Goal: Task Accomplishment & Management: Complete application form

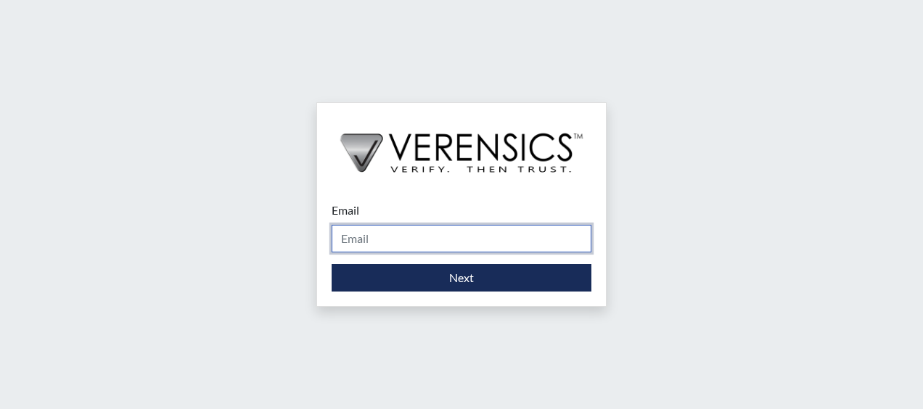
click at [392, 245] on input "Email" at bounding box center [462, 239] width 260 height 28
click at [434, 251] on input "Email" at bounding box center [462, 239] width 260 height 28
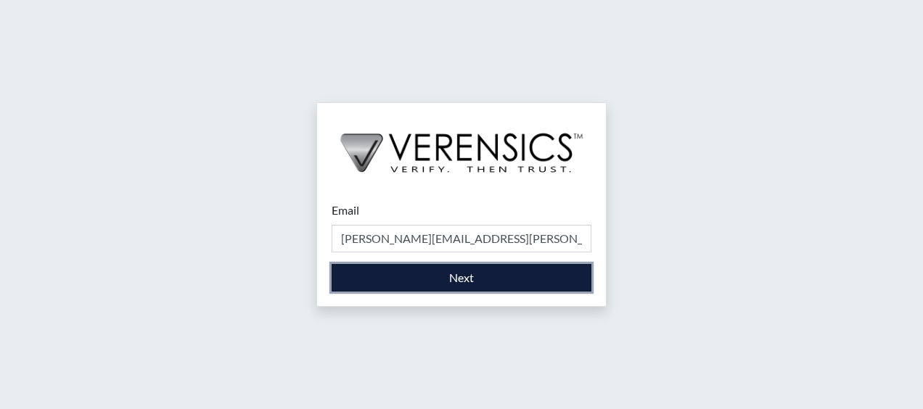
click at [469, 267] on button "Next" at bounding box center [462, 278] width 260 height 28
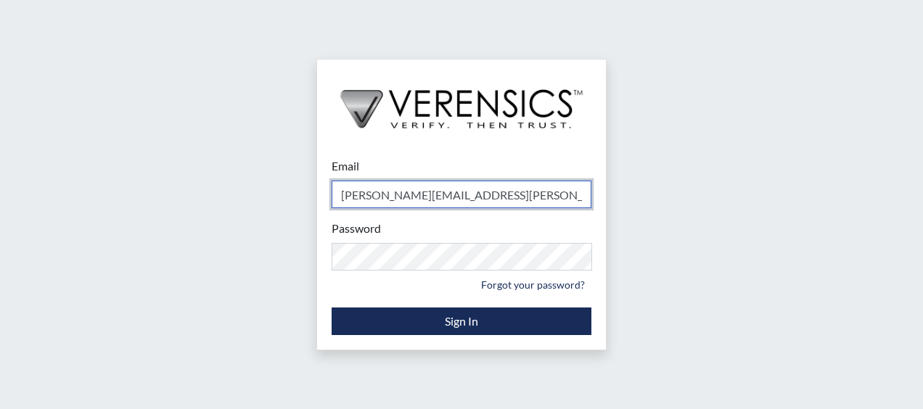
type input "[PERSON_NAME][EMAIL_ADDRESS][PERSON_NAME][DOMAIN_NAME]"
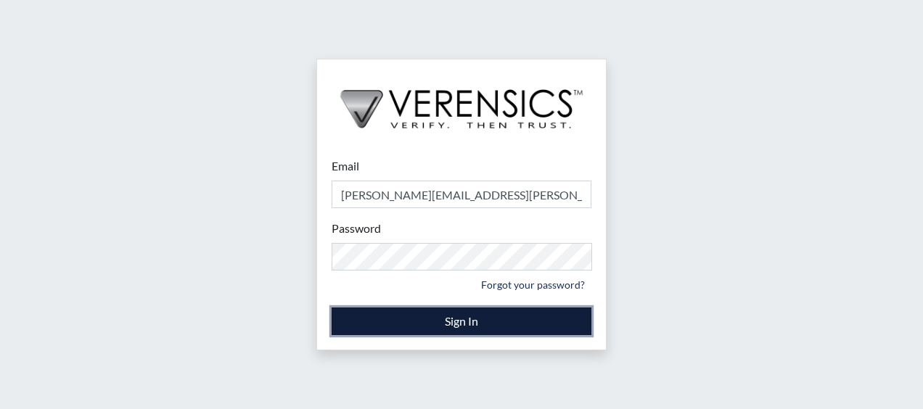
click at [537, 316] on button "Sign In" at bounding box center [462, 322] width 260 height 28
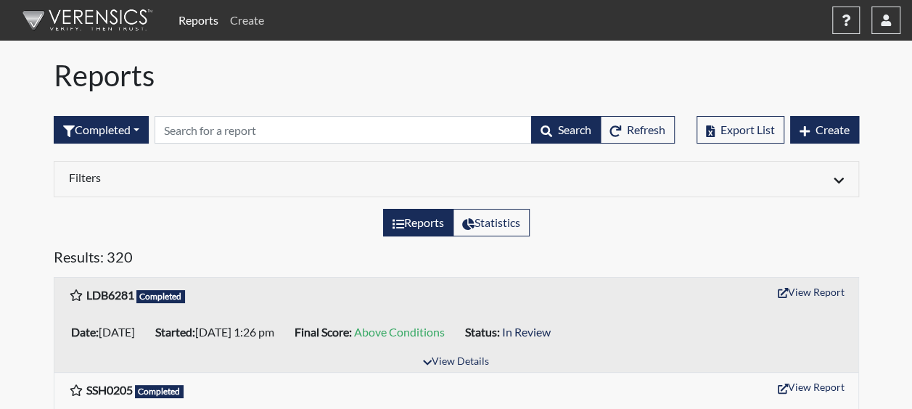
click at [247, 15] on link "Create" at bounding box center [247, 20] width 46 height 29
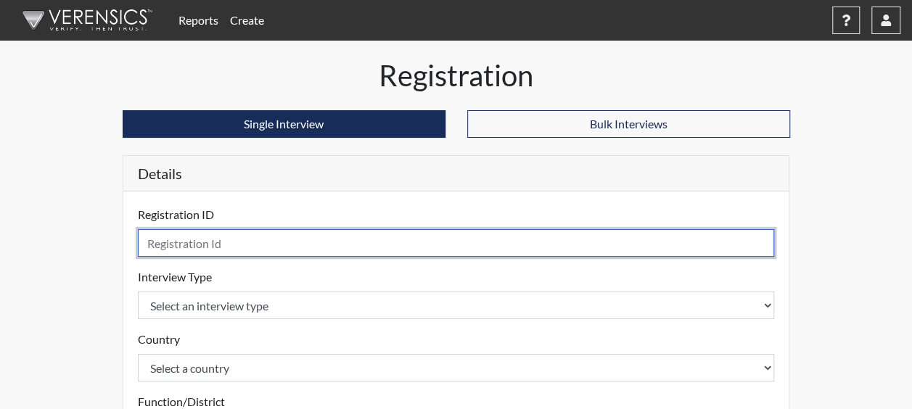
click at [229, 254] on input "text" at bounding box center [456, 243] width 637 height 28
type input "LLJ15542"
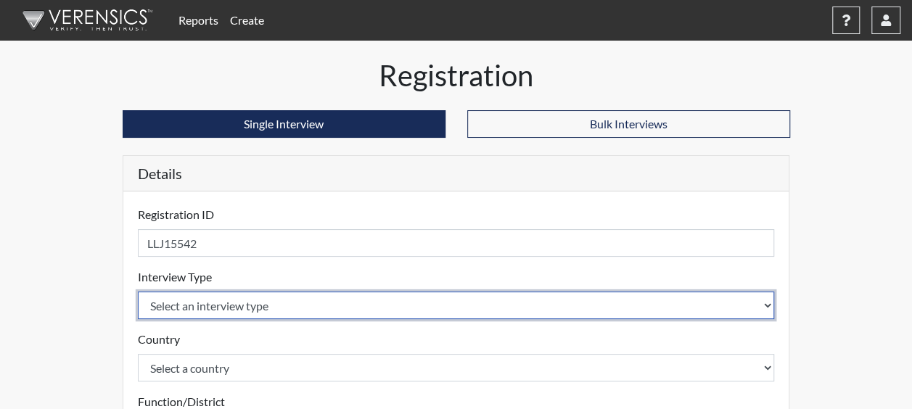
click at [225, 301] on select "Select an interview type Corrections Pre-Employment" at bounding box center [456, 306] width 637 height 28
select select "ff733e93-e1bf-11ea-9c9f-0eff0cf7eb8f"
click at [138, 292] on select "Select an interview type Corrections Pre-Employment" at bounding box center [456, 306] width 637 height 28
click at [184, 309] on select "Select an interview type Corrections Pre-Employment" at bounding box center [456, 306] width 637 height 28
click at [138, 292] on select "Select an interview type Corrections Pre-Employment" at bounding box center [456, 306] width 637 height 28
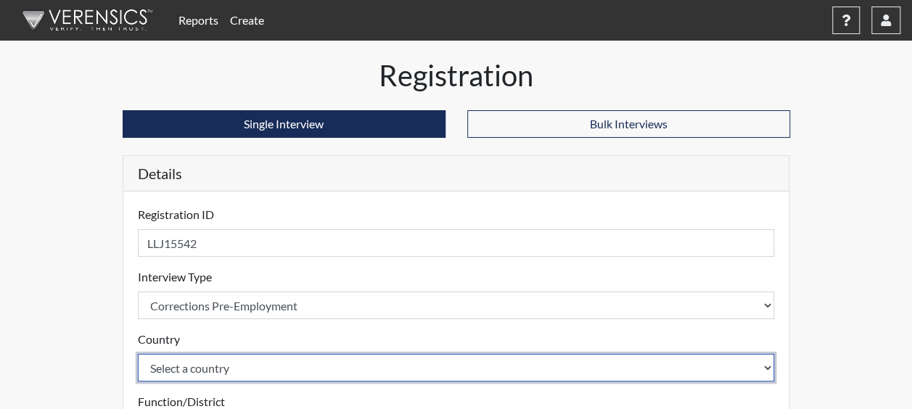
click at [215, 369] on select "Select a country [GEOGRAPHIC_DATA] [GEOGRAPHIC_DATA]" at bounding box center [456, 368] width 637 height 28
select select "united-states-of-[GEOGRAPHIC_DATA]"
click at [138, 354] on select "Select a country [GEOGRAPHIC_DATA] [GEOGRAPHIC_DATA]" at bounding box center [456, 368] width 637 height 28
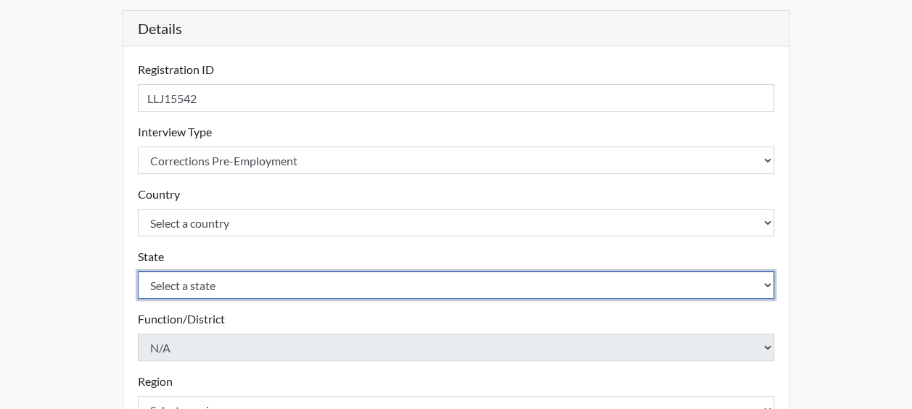
click at [197, 284] on select "Select a state [US_STATE] [US_STATE] [US_STATE] [US_STATE] [US_STATE] [US_STATE…" at bounding box center [456, 285] width 637 height 28
select select "GA"
click at [138, 271] on select "Select a state [US_STATE] [US_STATE] [US_STATE] [US_STATE] [US_STATE] [US_STATE…" at bounding box center [456, 285] width 637 height 28
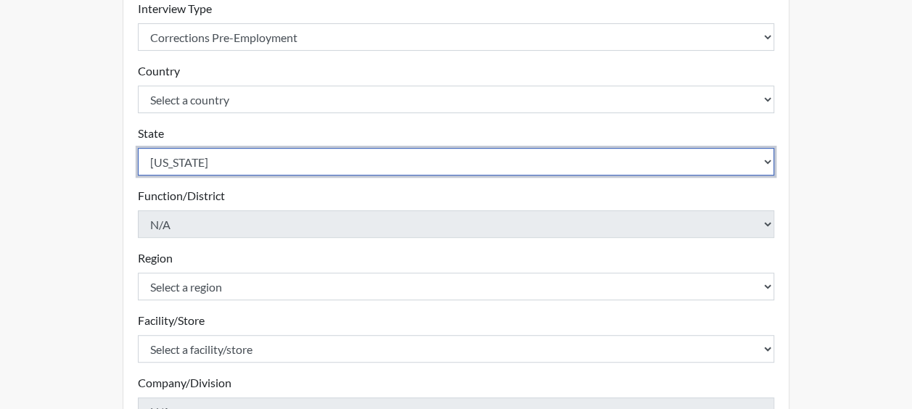
scroll to position [290, 0]
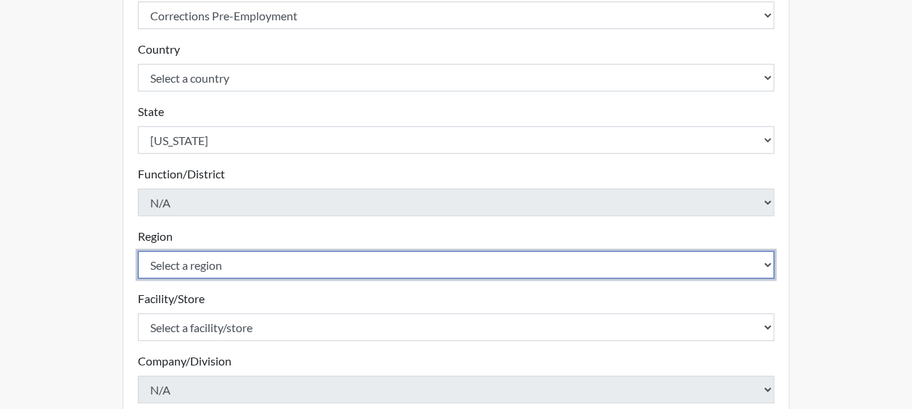
click at [187, 252] on select "Select a region [GEOGRAPHIC_DATA]" at bounding box center [456, 265] width 637 height 28
select select "51976826-f18e-4b67-8d3b-b0a0fa2f97ff"
click at [138, 251] on select "Select a region [GEOGRAPHIC_DATA]" at bounding box center [456, 265] width 637 height 28
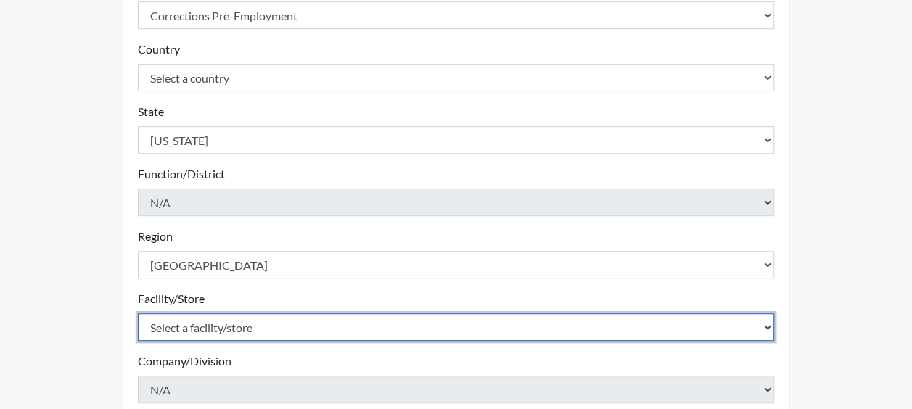
click at [206, 332] on select "Select a facility/store Dodge SP" at bounding box center [456, 328] width 637 height 28
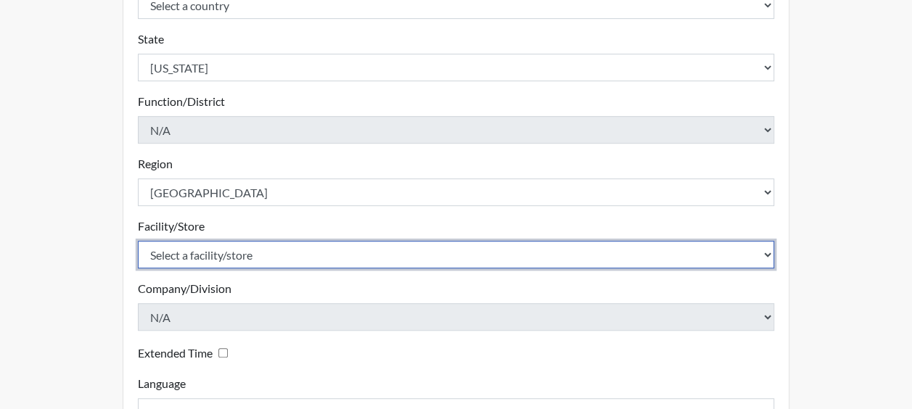
click at [226, 247] on select "Select a facility/store Dodge SP" at bounding box center [456, 255] width 637 height 28
select select "76580185-3f32-4970-b767-aa2f0b4506fa"
click at [138, 241] on select "Select a facility/store Dodge SP" at bounding box center [456, 255] width 637 height 28
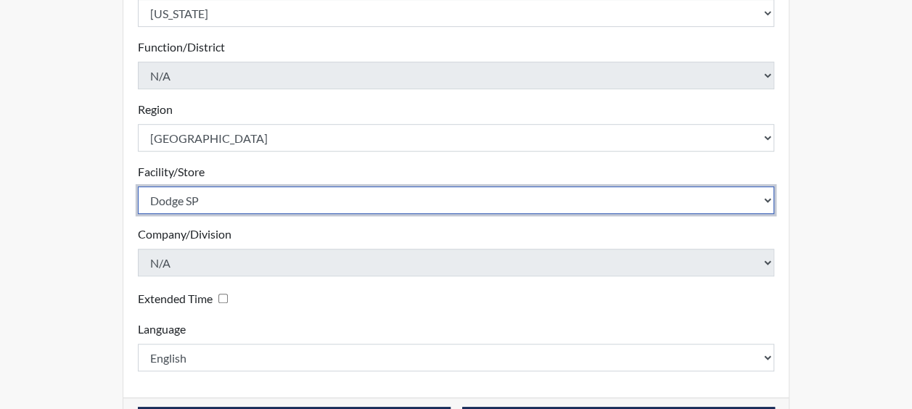
scroll to position [467, 0]
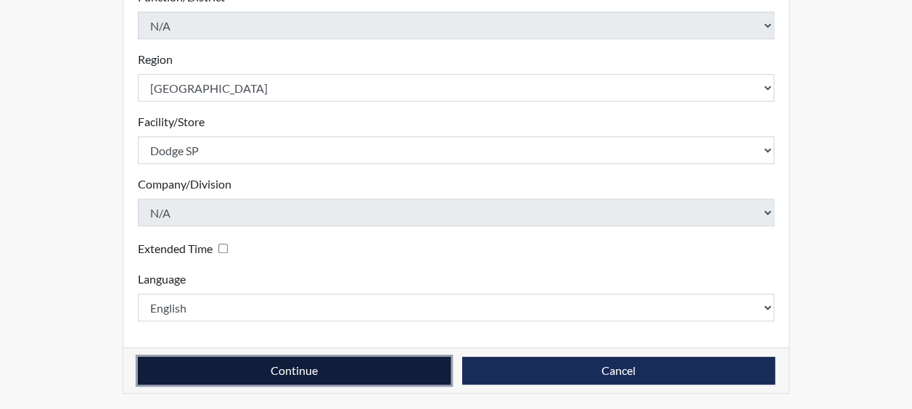
click at [256, 363] on button "Continue" at bounding box center [294, 371] width 313 height 28
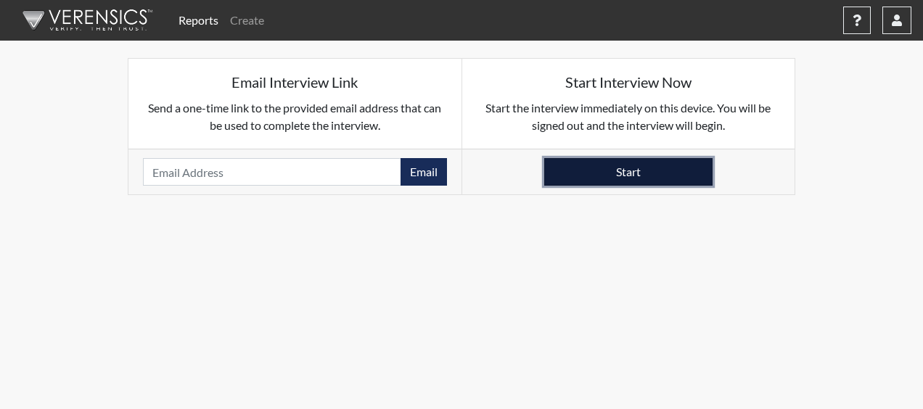
click at [692, 173] on button "Start" at bounding box center [628, 172] width 168 height 28
